Goal: Task Accomplishment & Management: Use online tool/utility

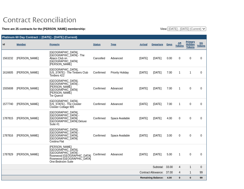
click at [169, 29] on select "[DATE] - [DATE] [DATE] - [DATE] [DATE] - [DATE] [DATE] - [DATE] [DATE] - [DATE]…" at bounding box center [186, 29] width 39 height 4
select select "127811"
click at [167, 27] on select "[DATE] - [DATE] [DATE] - [DATE] [DATE] - [DATE] [DATE] - [DATE] [DATE] - [DATE]…" at bounding box center [186, 29] width 39 height 4
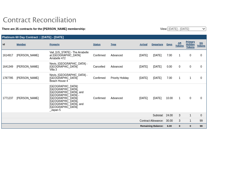
click at [174, 27] on select "[DATE] - [DATE] [DATE] - [DATE] [DATE] - [DATE] [DATE] - [DATE] [DATE] - [DATE]…" at bounding box center [186, 29] width 39 height 4
select select "138296"
click at [167, 27] on select "[DATE] - [DATE] [DATE] - [DATE] [DATE] - [DATE] [DATE] - [DATE] [DATE] - [DATE]…" at bounding box center [186, 29] width 39 height 4
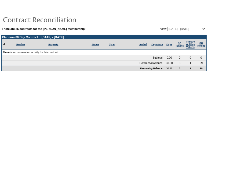
click at [187, 30] on table "There are 25 contracts for the Bruce Rosenblum membership: View: 11/11/04 - 11/…" at bounding box center [103, 28] width 205 height 5
click at [192, 27] on select "[DATE] - [DATE] [DATE] - [DATE] [DATE] - [DATE] [DATE] - [DATE] [DATE] - [DATE]…" at bounding box center [186, 29] width 39 height 4
select select "122195"
click at [167, 27] on select "[DATE] - [DATE] [DATE] - [DATE] [DATE] - [DATE] [DATE] - [DATE] [DATE] - [DATE]…" at bounding box center [186, 29] width 39 height 4
